Goal: Information Seeking & Learning: Find specific fact

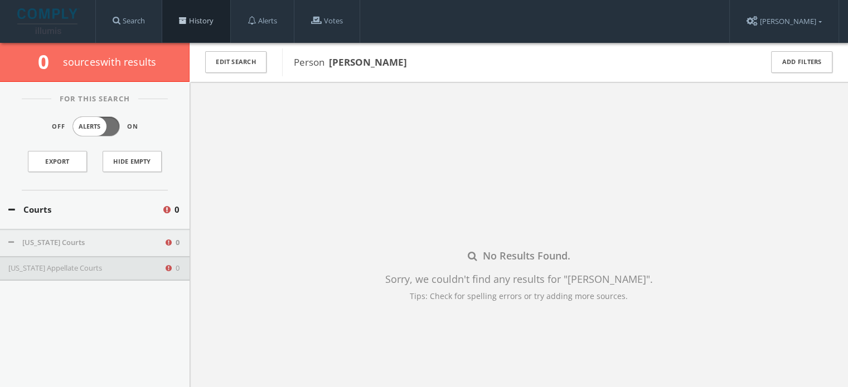
click at [183, 15] on link "History" at bounding box center [196, 21] width 68 height 42
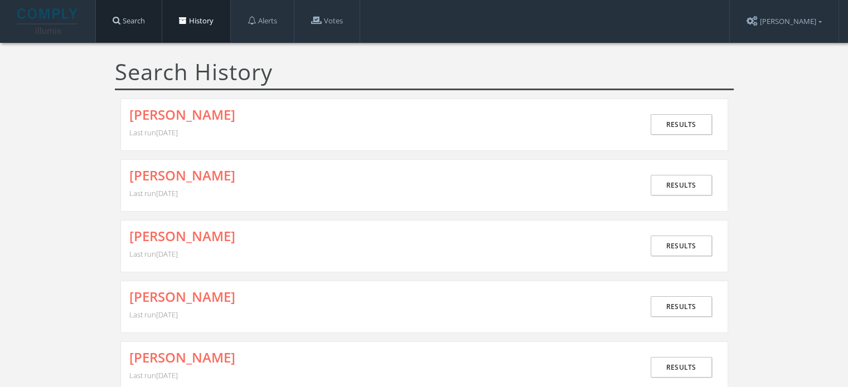
click at [140, 17] on link "Search" at bounding box center [129, 21] width 66 height 42
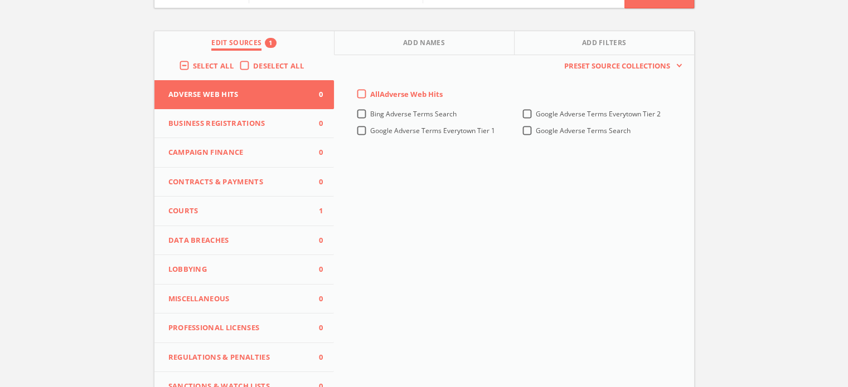
scroll to position [111, 0]
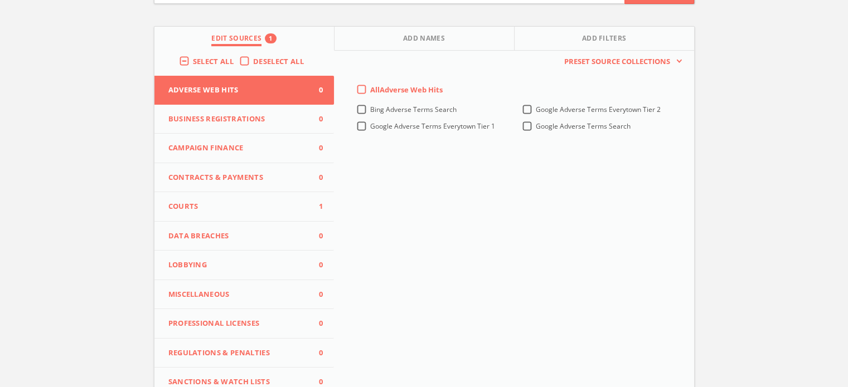
click at [216, 209] on span "Courts" at bounding box center [237, 206] width 138 height 11
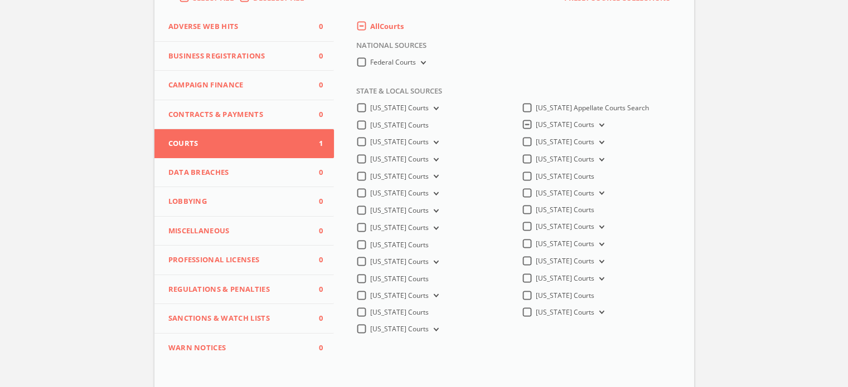
scroll to position [223, 0]
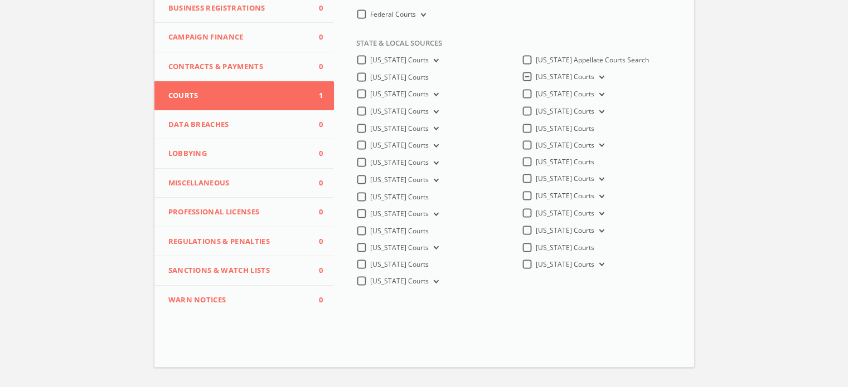
click at [598, 79] on icon at bounding box center [600, 77] width 4 height 3
click at [549, 93] on label "[US_STATE] Appellate Courts" at bounding box center [594, 93] width 90 height 10
click at [0, 0] on input "[US_STATE] Appellate Courts" at bounding box center [0, 0] width 0 height 0
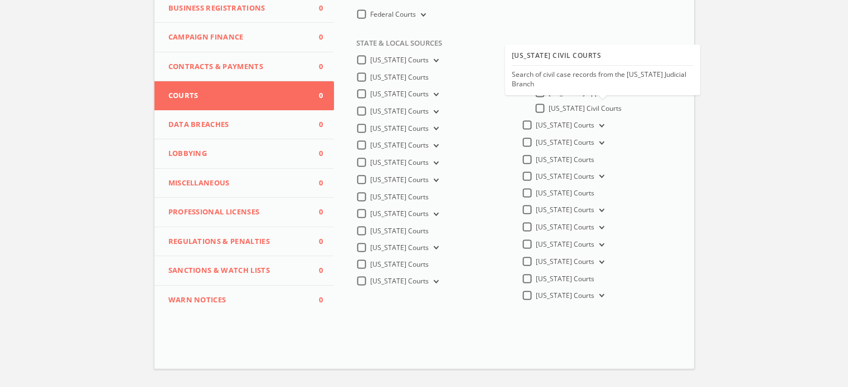
click at [549, 111] on label "[US_STATE] Civil Courts" at bounding box center [585, 109] width 73 height 10
click at [0, 0] on input "[US_STATE] Civil Courts" at bounding box center [0, 0] width 0 height 0
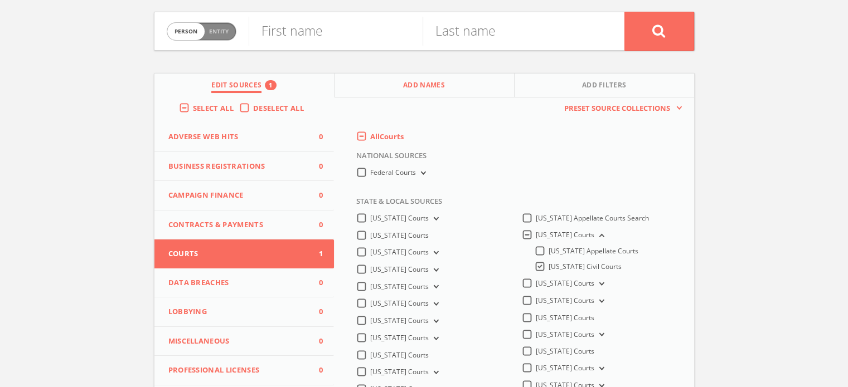
scroll to position [0, 0]
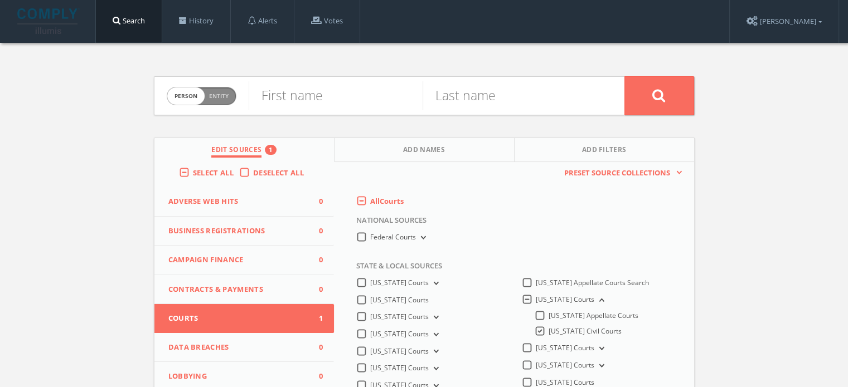
click at [227, 100] on span "Person Entity" at bounding box center [201, 96] width 69 height 17
checkbox input "true"
click at [318, 93] on input "text" at bounding box center [437, 95] width 376 height 29
paste input "Midland Credit Management, Inc vs [PERSON_NAME]"
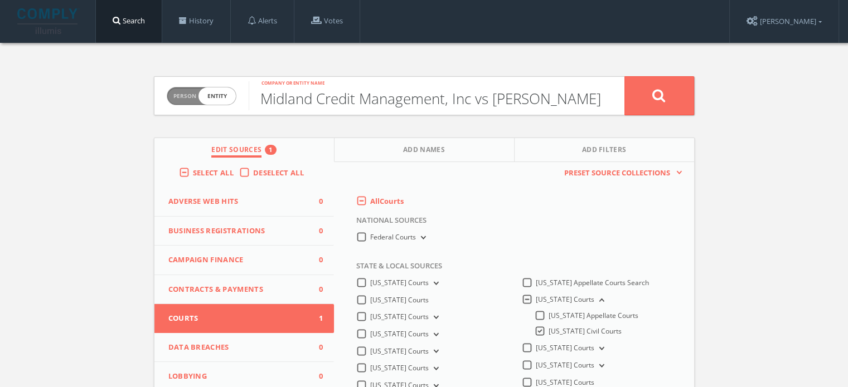
drag, startPoint x: 261, startPoint y: 99, endPoint x: 266, endPoint y: 100, distance: 5.7
click at [243, 100] on form "Person Entity entity Midland Credit Management, Inc vs [PERSON_NAME] Company or…" at bounding box center [424, 95] width 541 height 39
type input "Midland Credit Management, Inc vs [PERSON_NAME]"
click at [678, 88] on button at bounding box center [659, 95] width 70 height 39
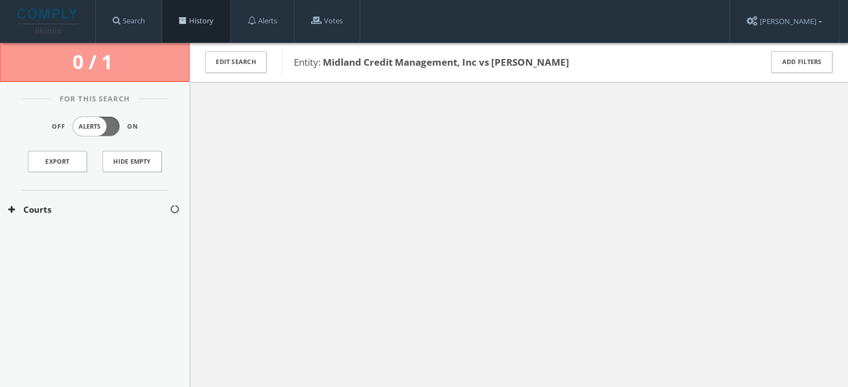
click at [187, 25] on span at bounding box center [183, 21] width 8 height 8
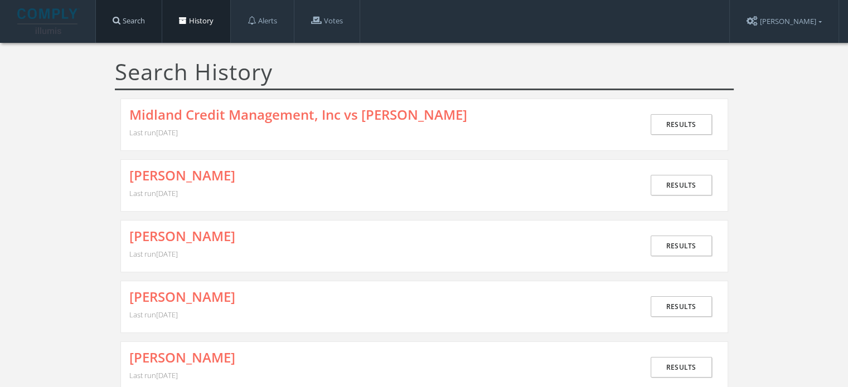
click at [132, 25] on link "Search" at bounding box center [129, 21] width 66 height 42
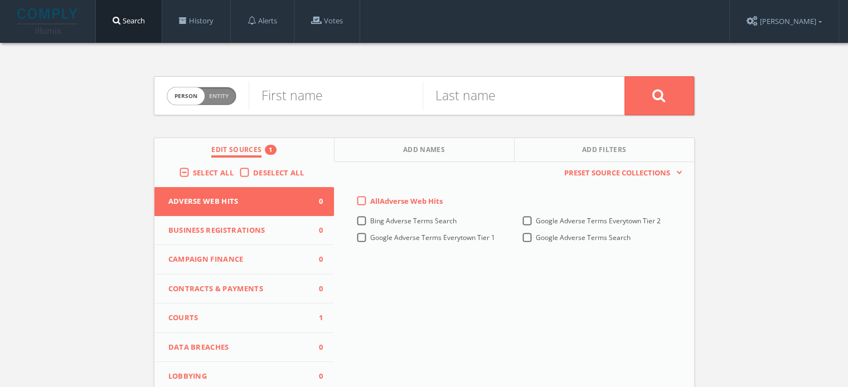
click at [216, 100] on span "Person Entity" at bounding box center [201, 96] width 69 height 17
checkbox input "true"
click at [323, 103] on input "text" at bounding box center [437, 95] width 376 height 29
paste input "In re the Marriage of [PERSON_NAME] [PERSON_NAME] and [PERSON_NAME]"
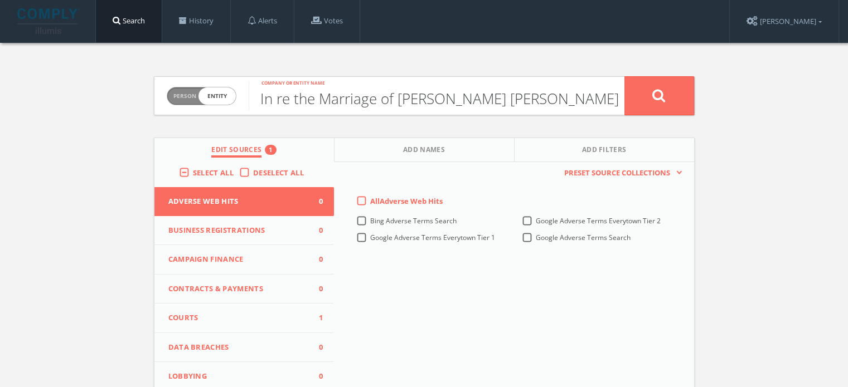
drag, startPoint x: 270, startPoint y: 94, endPoint x: 237, endPoint y: 98, distance: 32.5
click at [237, 98] on form "Person Entity entity In re the Marriage of [PERSON_NAME] [PERSON_NAME] and [PER…" at bounding box center [424, 95] width 541 height 39
click at [317, 98] on input "In re the Marriage of [PERSON_NAME] [PERSON_NAME] and [PERSON_NAME]" at bounding box center [437, 95] width 376 height 29
type input "In re the Marriage of [PERSON_NAME] [PERSON_NAME] and [PERSON_NAME]"
click at [232, 324] on button "Courts 1" at bounding box center [244, 319] width 180 height 30
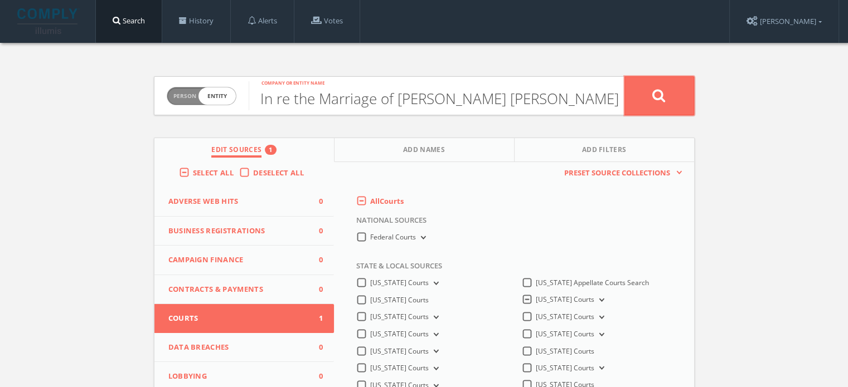
click at [638, 88] on button at bounding box center [659, 95] width 70 height 39
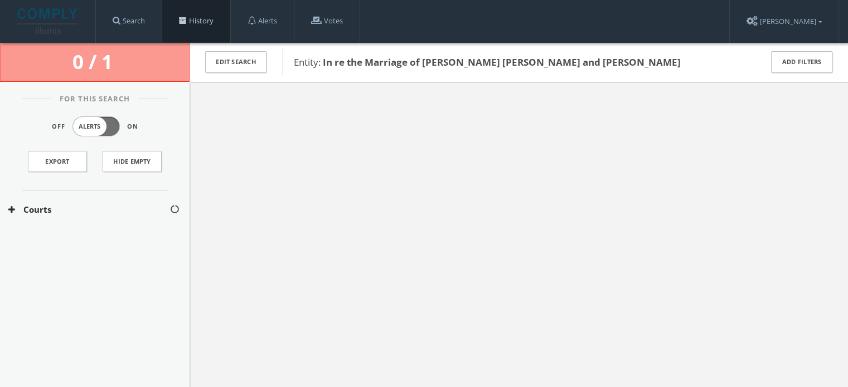
click at [197, 32] on link "History" at bounding box center [196, 21] width 68 height 42
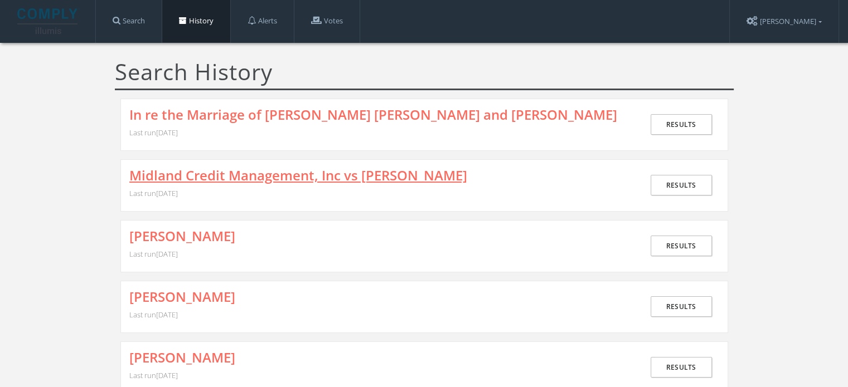
click at [239, 183] on link "Midland Credit Management, Inc vs [PERSON_NAME]" at bounding box center [298, 175] width 338 height 14
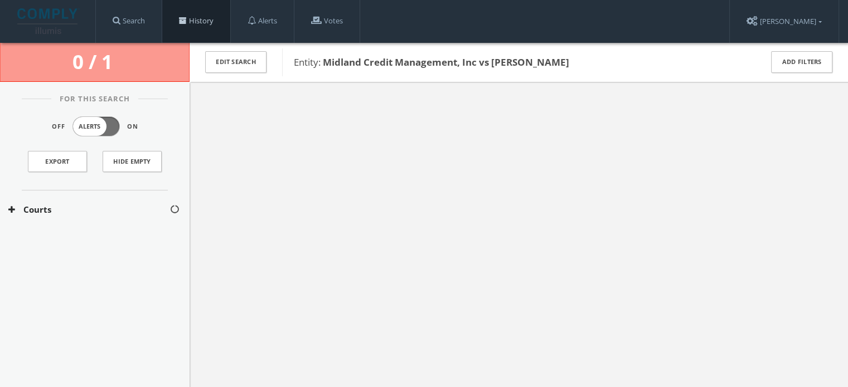
click at [217, 14] on link "History" at bounding box center [196, 21] width 68 height 42
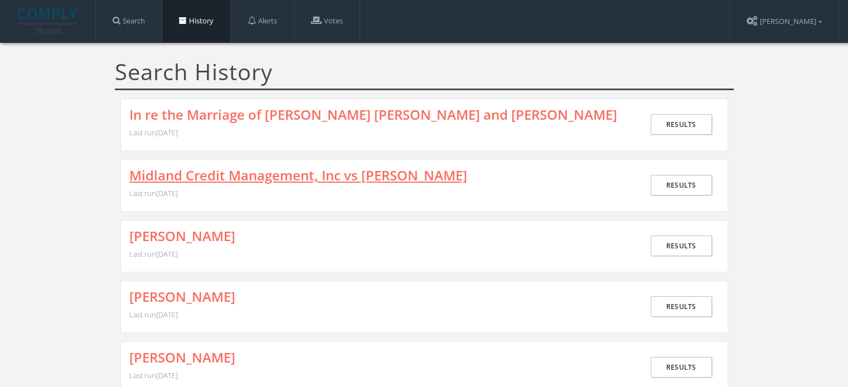
click at [195, 179] on link "Midland Credit Management, Inc vs [PERSON_NAME]" at bounding box center [298, 175] width 338 height 14
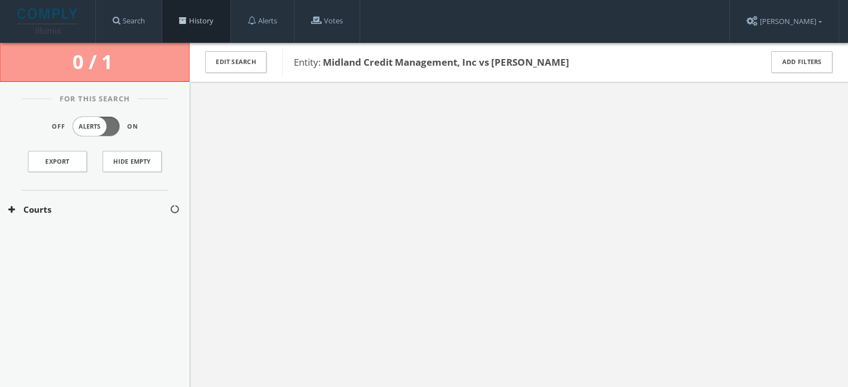
click at [179, 21] on link "History" at bounding box center [196, 21] width 68 height 42
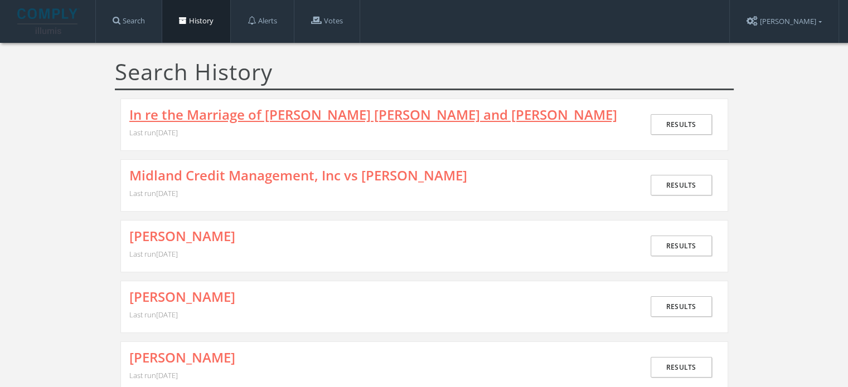
click at [261, 114] on link "In re the Marriage of [PERSON_NAME] [PERSON_NAME] and [PERSON_NAME]" at bounding box center [373, 115] width 488 height 14
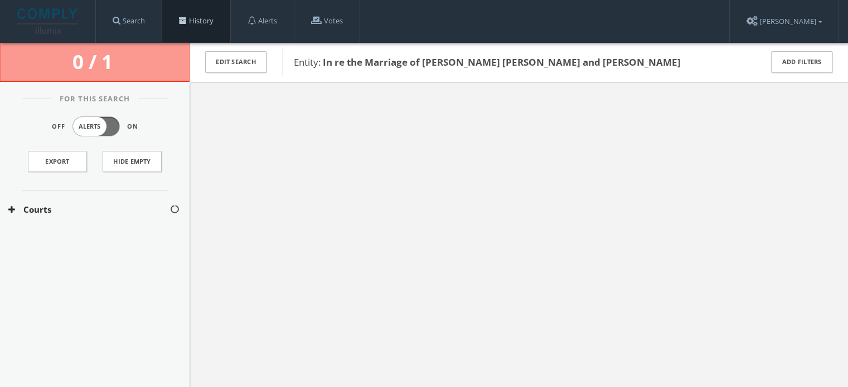
click at [219, 20] on link "History" at bounding box center [196, 21] width 68 height 42
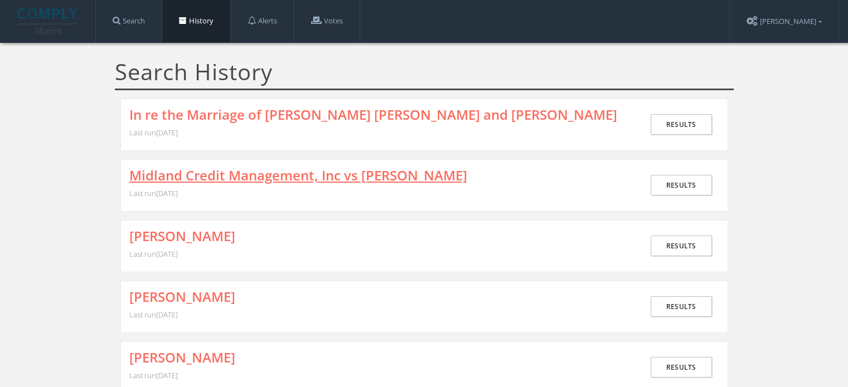
click at [289, 183] on link "Midland Credit Management, Inc vs [PERSON_NAME]" at bounding box center [298, 175] width 338 height 14
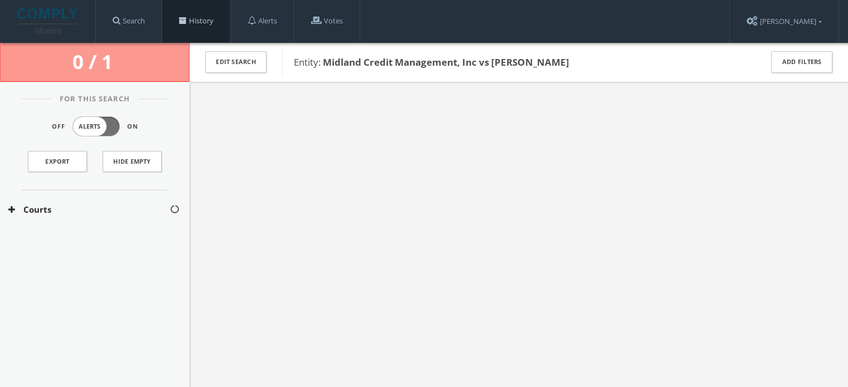
click at [178, 18] on link "History" at bounding box center [196, 21] width 68 height 42
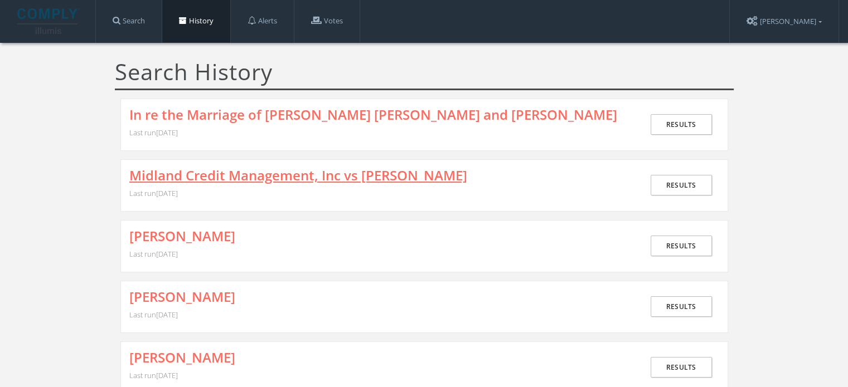
click at [208, 183] on link "Midland Credit Management, Inc vs [PERSON_NAME]" at bounding box center [298, 175] width 338 height 14
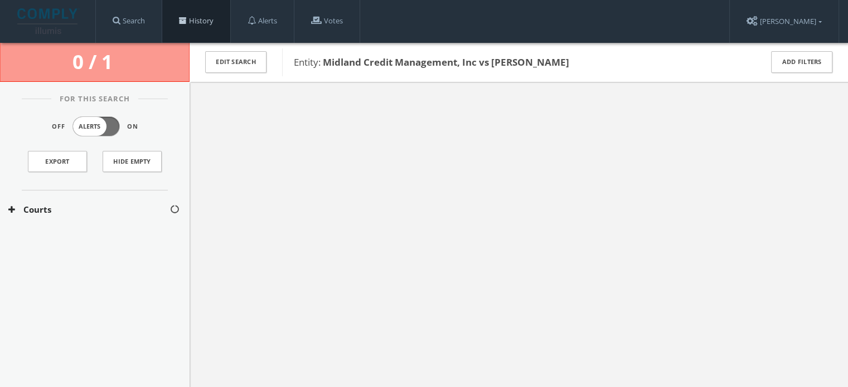
click at [195, 27] on link "History" at bounding box center [196, 21] width 68 height 42
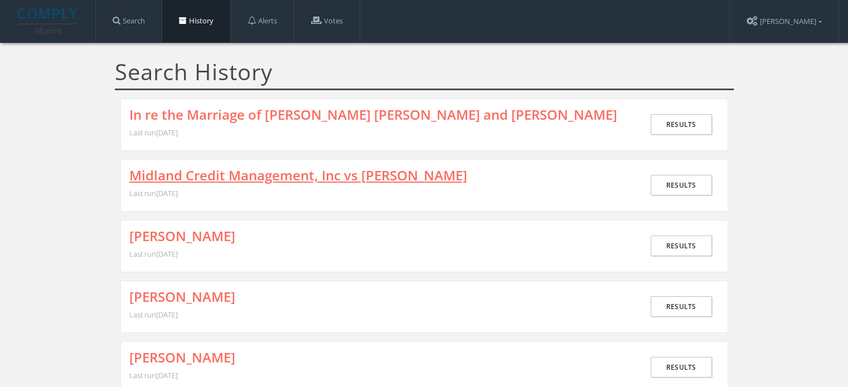
click at [211, 181] on link "Midland Credit Management, Inc vs [PERSON_NAME]" at bounding box center [298, 175] width 338 height 14
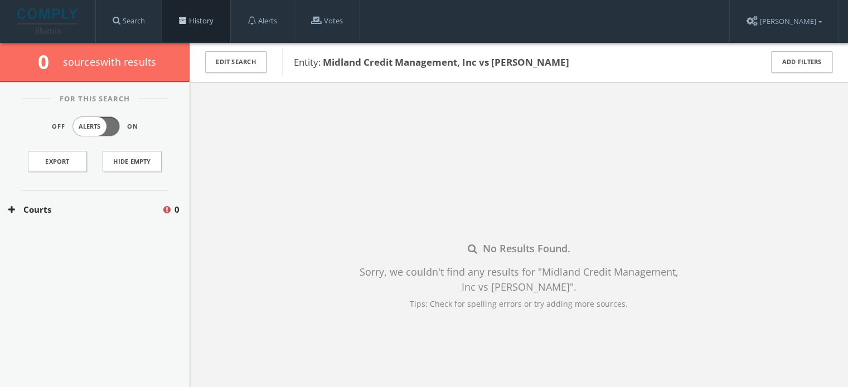
click at [205, 21] on link "History" at bounding box center [196, 21] width 68 height 42
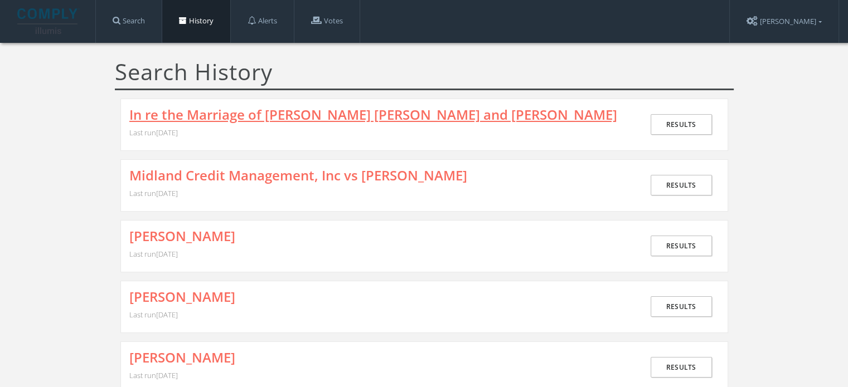
click at [271, 118] on link "In re the Marriage of [PERSON_NAME] [PERSON_NAME] and [PERSON_NAME]" at bounding box center [373, 115] width 488 height 14
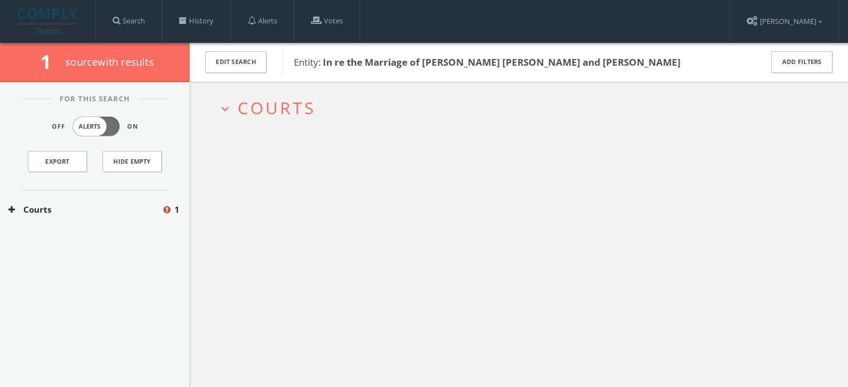
click at [282, 103] on span "Courts" at bounding box center [276, 107] width 78 height 23
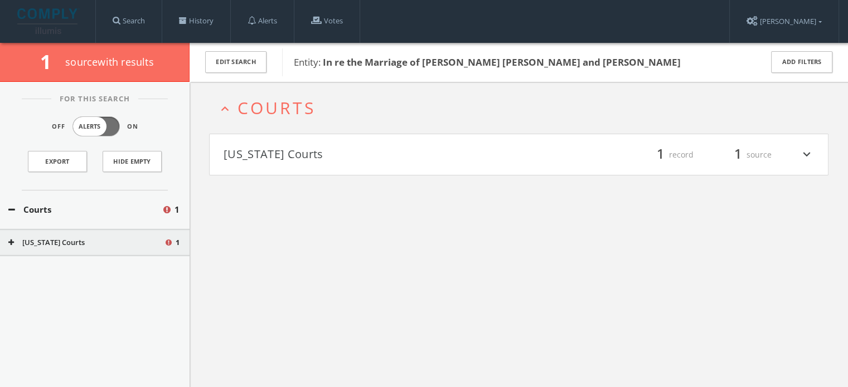
click at [753, 156] on div "1 source" at bounding box center [738, 155] width 67 height 19
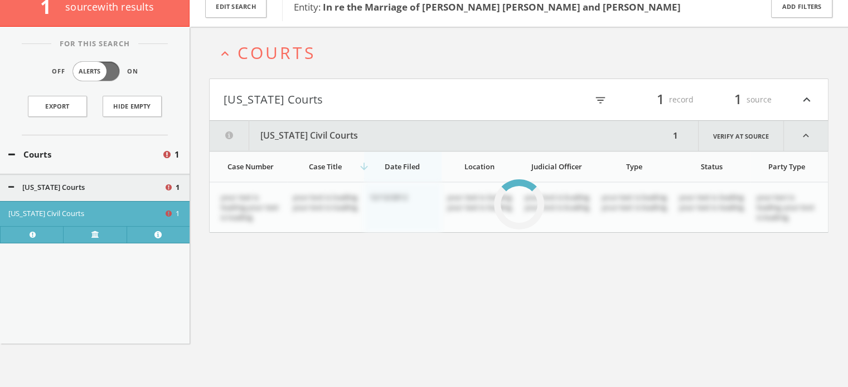
scroll to position [65, 0]
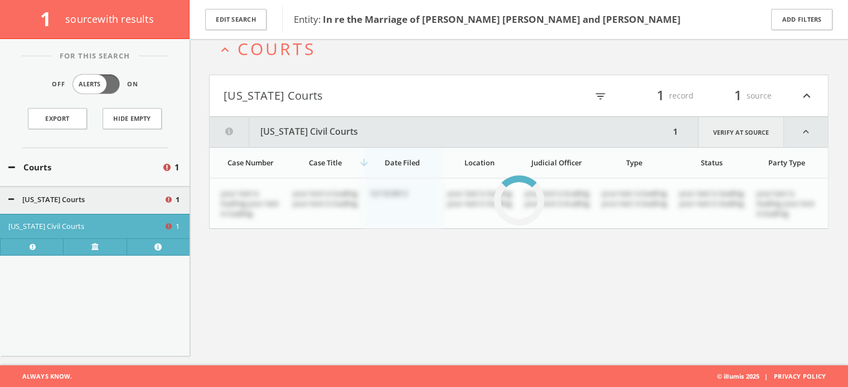
click at [736, 133] on link "Verify at source" at bounding box center [741, 132] width 86 height 30
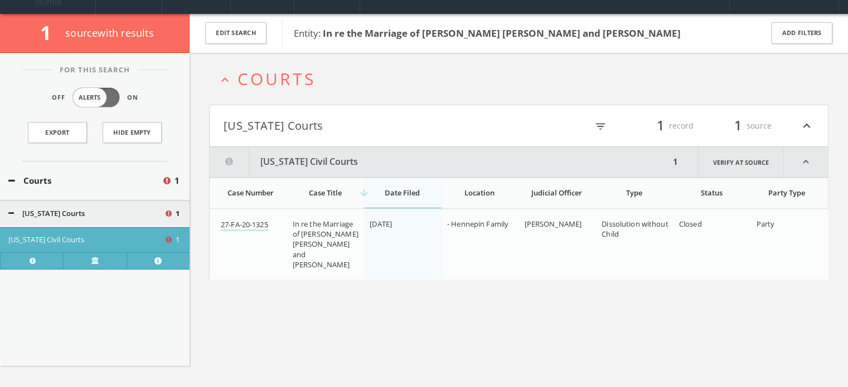
scroll to position [0, 0]
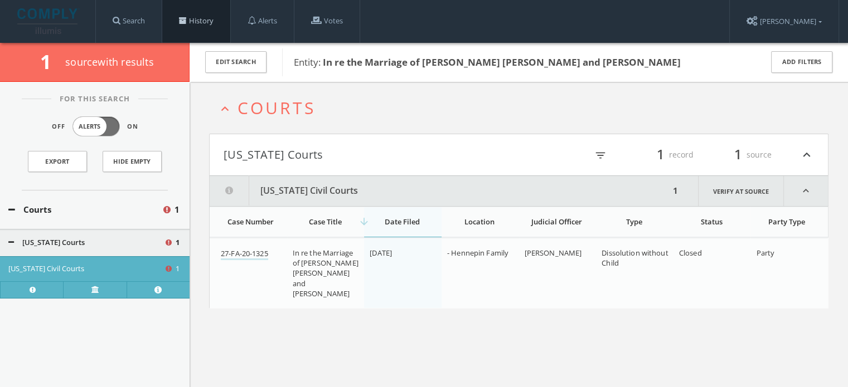
click at [201, 28] on link "History" at bounding box center [196, 21] width 68 height 42
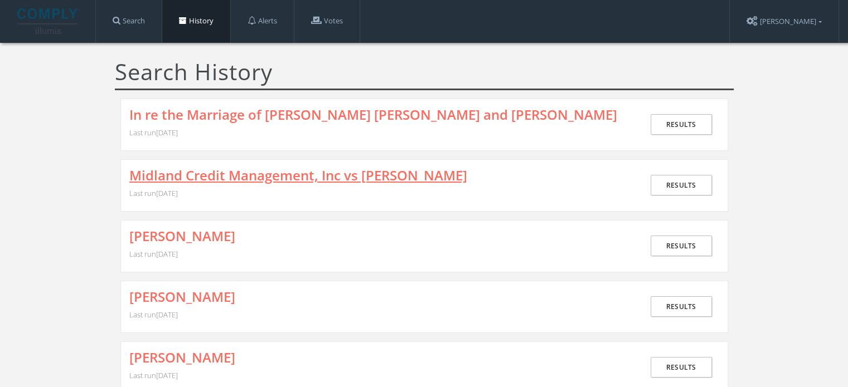
click at [222, 180] on link "Midland Credit Management, Inc vs [PERSON_NAME]" at bounding box center [298, 175] width 338 height 14
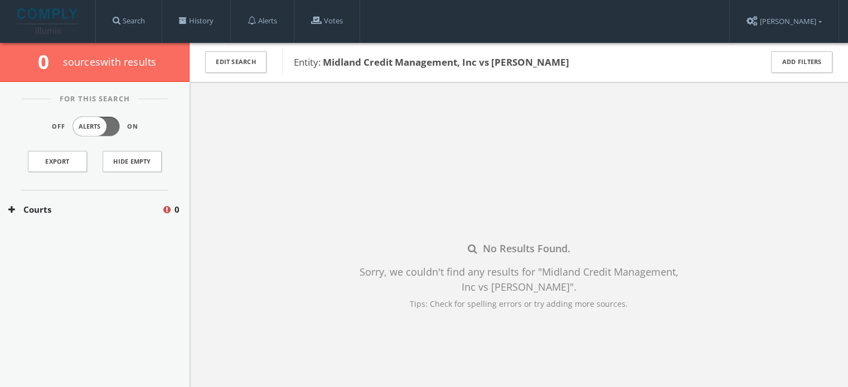
click at [99, 206] on button "Courts" at bounding box center [84, 209] width 153 height 13
click at [102, 237] on button "[US_STATE] Courts" at bounding box center [86, 242] width 156 height 11
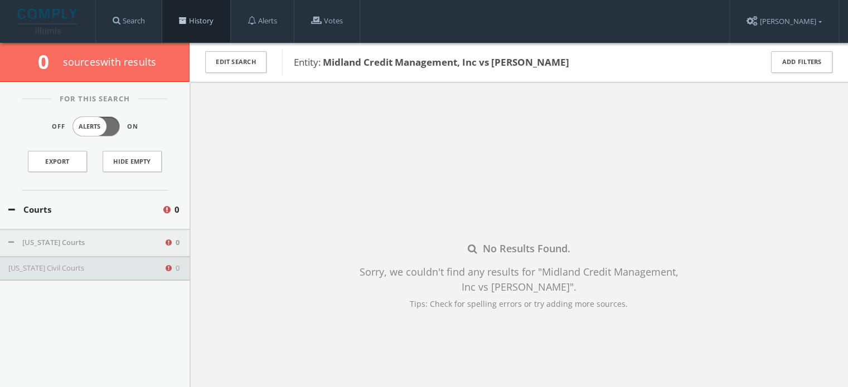
click at [208, 31] on link "History" at bounding box center [196, 21] width 68 height 42
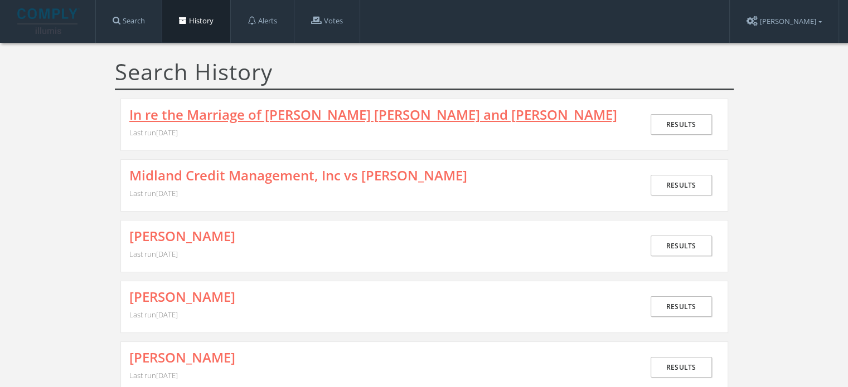
click at [236, 118] on link "In re the Marriage of [PERSON_NAME] [PERSON_NAME] and [PERSON_NAME]" at bounding box center [373, 115] width 488 height 14
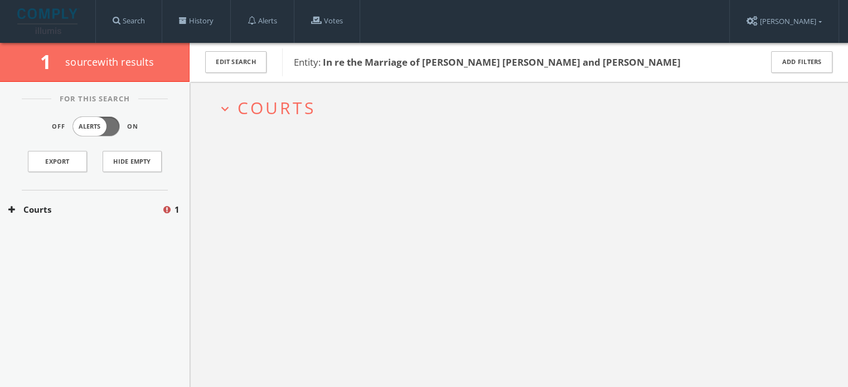
click at [79, 208] on button "Courts" at bounding box center [84, 209] width 153 height 13
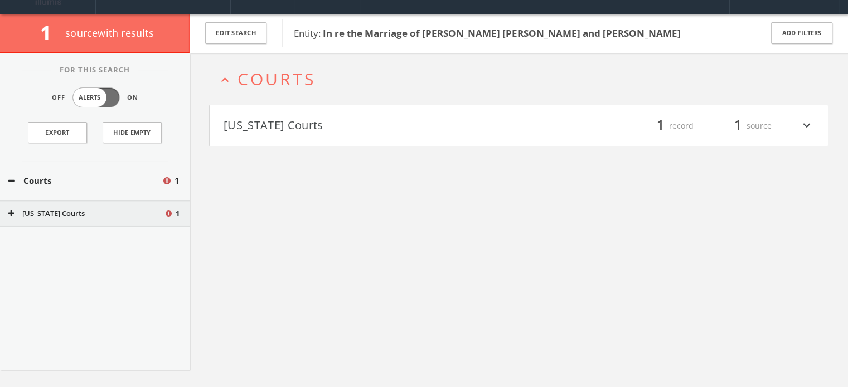
click at [78, 229] on div "For This Search Off Alerts On Export Hide Empty Courts 1 [US_STATE] Courts 1" at bounding box center [95, 211] width 190 height 317
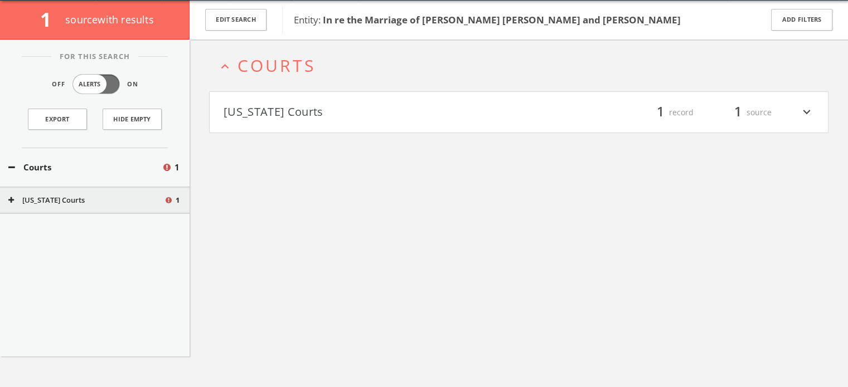
click at [86, 207] on div "[US_STATE] Courts 1" at bounding box center [95, 201] width 190 height 28
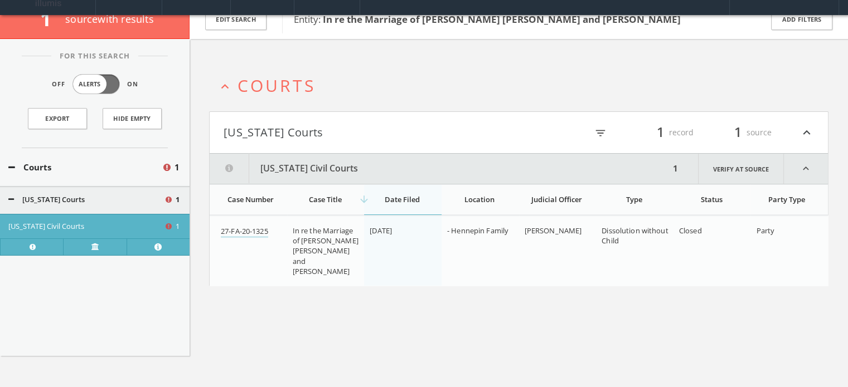
scroll to position [9, 0]
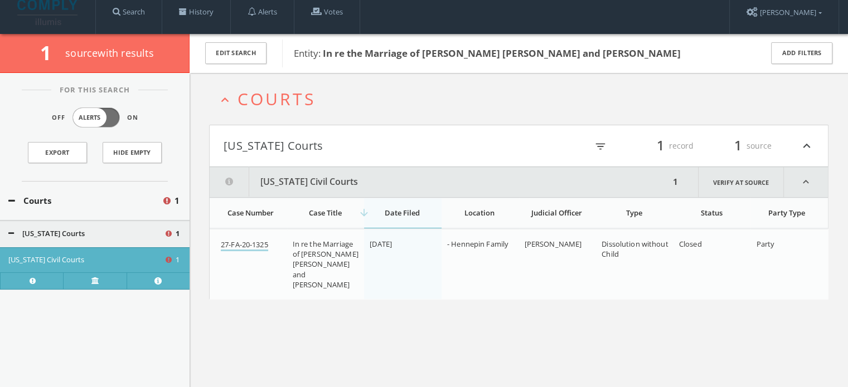
click at [244, 243] on link "27-FA-20-1325" at bounding box center [244, 246] width 47 height 12
click at [749, 181] on link "Verify at source" at bounding box center [741, 182] width 86 height 30
click at [199, 13] on link "History" at bounding box center [196, 12] width 68 height 42
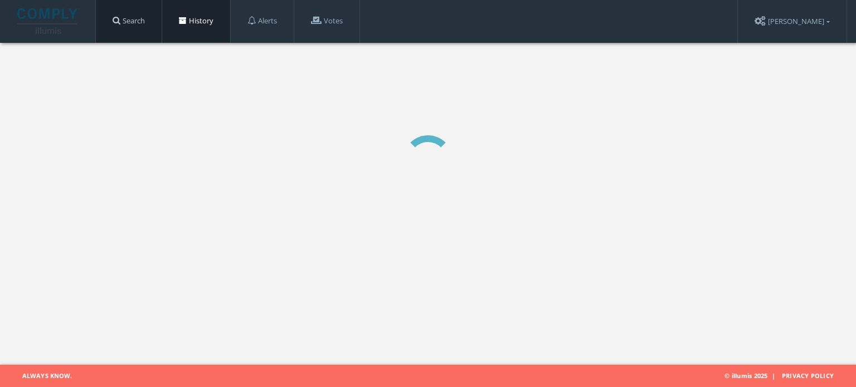
click at [146, 28] on link "Search" at bounding box center [129, 21] width 66 height 42
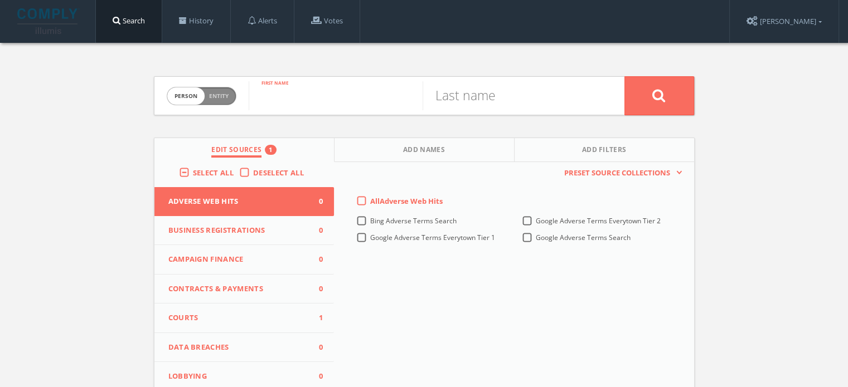
click at [283, 106] on input "text" at bounding box center [336, 95] width 174 height 29
type input "[PERSON_NAME]"
click at [501, 93] on input "text" at bounding box center [510, 95] width 174 height 29
type input "[PERSON_NAME]"
click at [624, 76] on button at bounding box center [659, 95] width 70 height 39
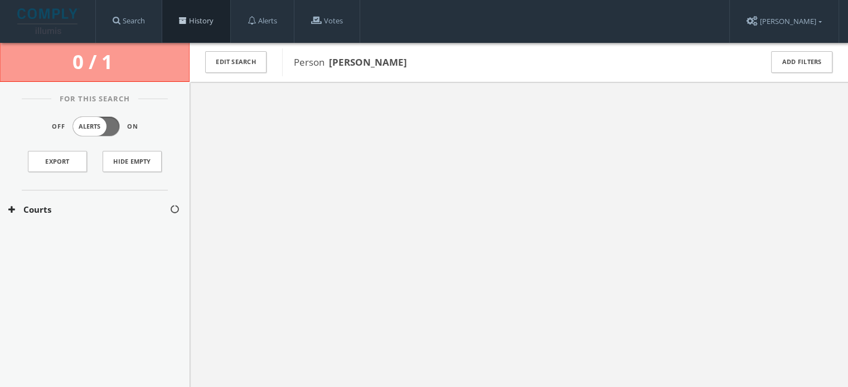
click at [179, 27] on link "History" at bounding box center [196, 21] width 68 height 42
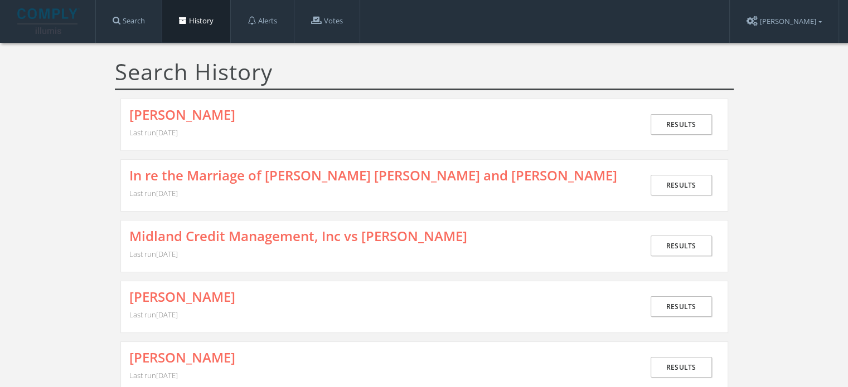
click at [200, 32] on link "History" at bounding box center [196, 21] width 68 height 42
click at [188, 124] on div "[PERSON_NAME] Last run [DATE]" at bounding box center [386, 125] width 514 height 35
click at [181, 114] on link "[PERSON_NAME]" at bounding box center [182, 115] width 106 height 14
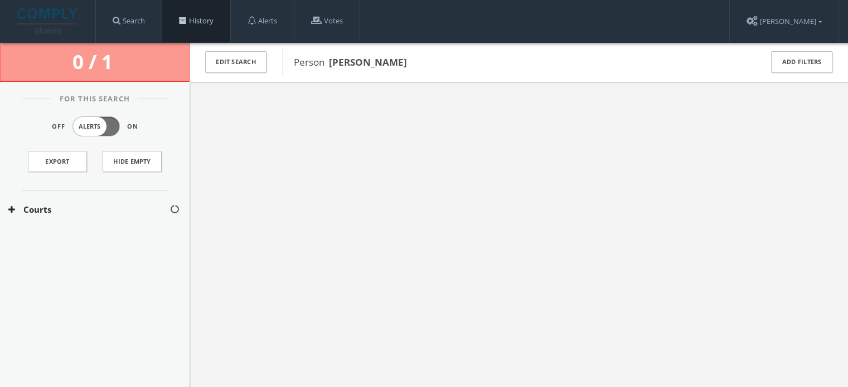
click at [196, 19] on link "History" at bounding box center [196, 21] width 68 height 42
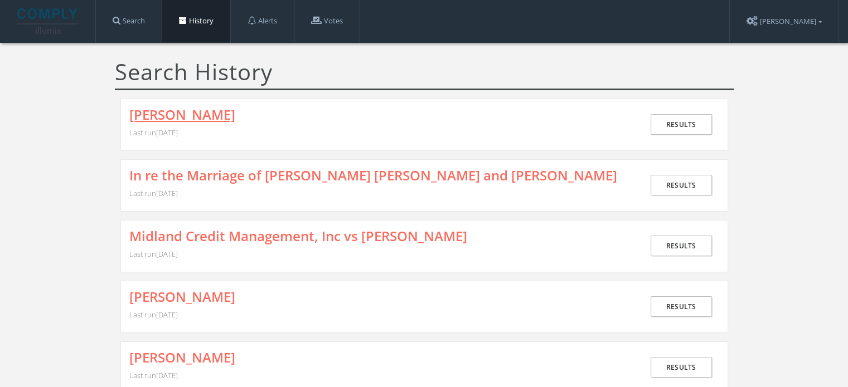
click at [219, 115] on link "[PERSON_NAME]" at bounding box center [182, 115] width 106 height 14
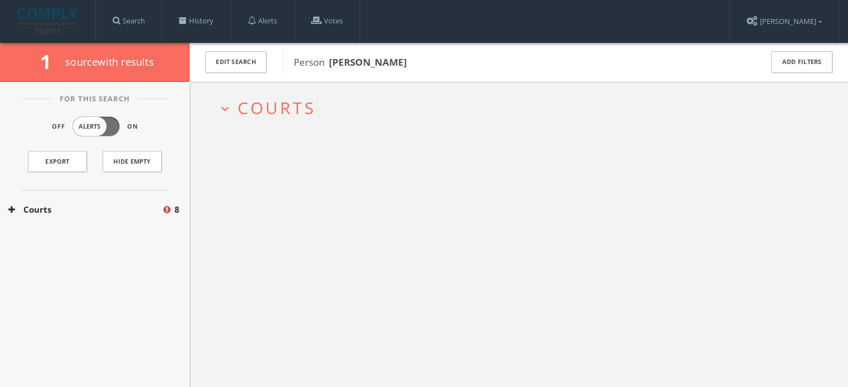
click at [255, 109] on span "Courts" at bounding box center [276, 107] width 78 height 23
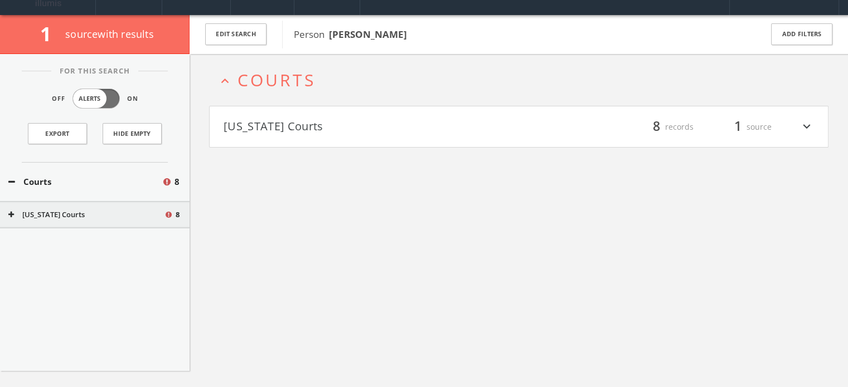
click at [261, 127] on button "[US_STATE] Courts" at bounding box center [371, 127] width 295 height 19
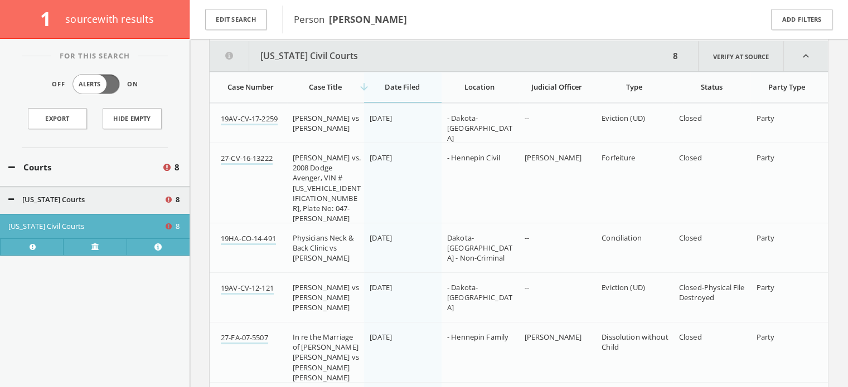
scroll to position [167, 0]
